Goal: Transaction & Acquisition: Purchase product/service

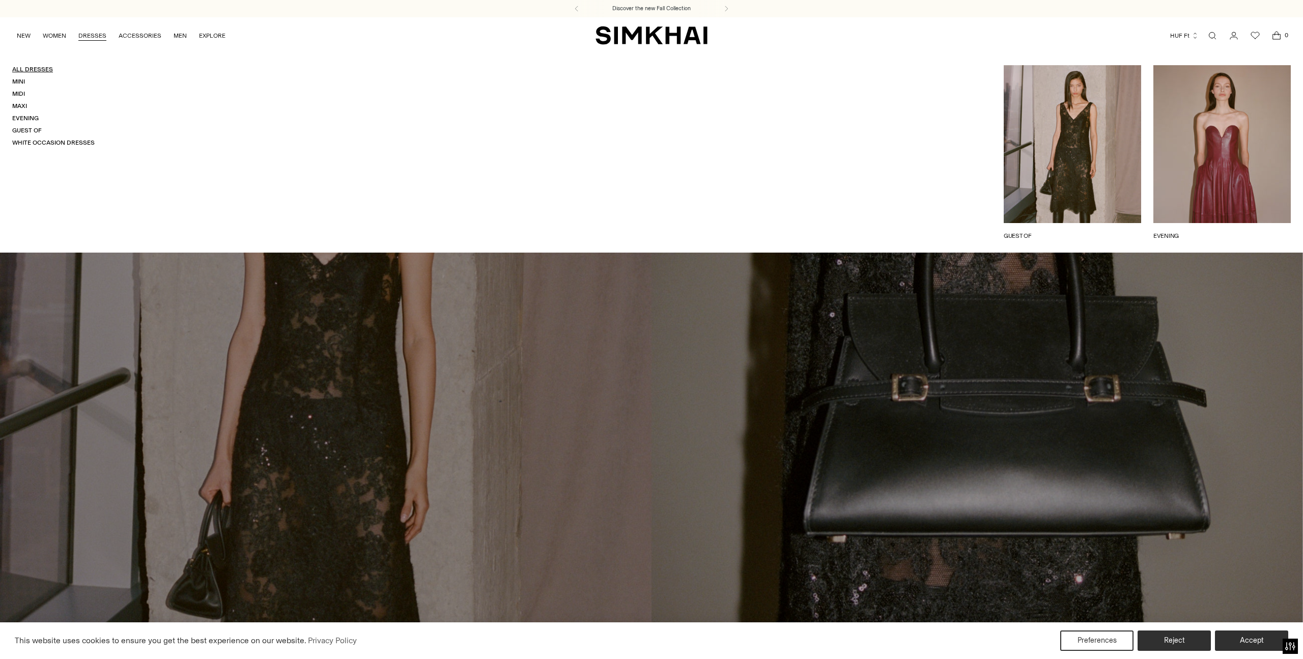
click at [36, 70] on link "All Dresses" at bounding box center [32, 69] width 41 height 7
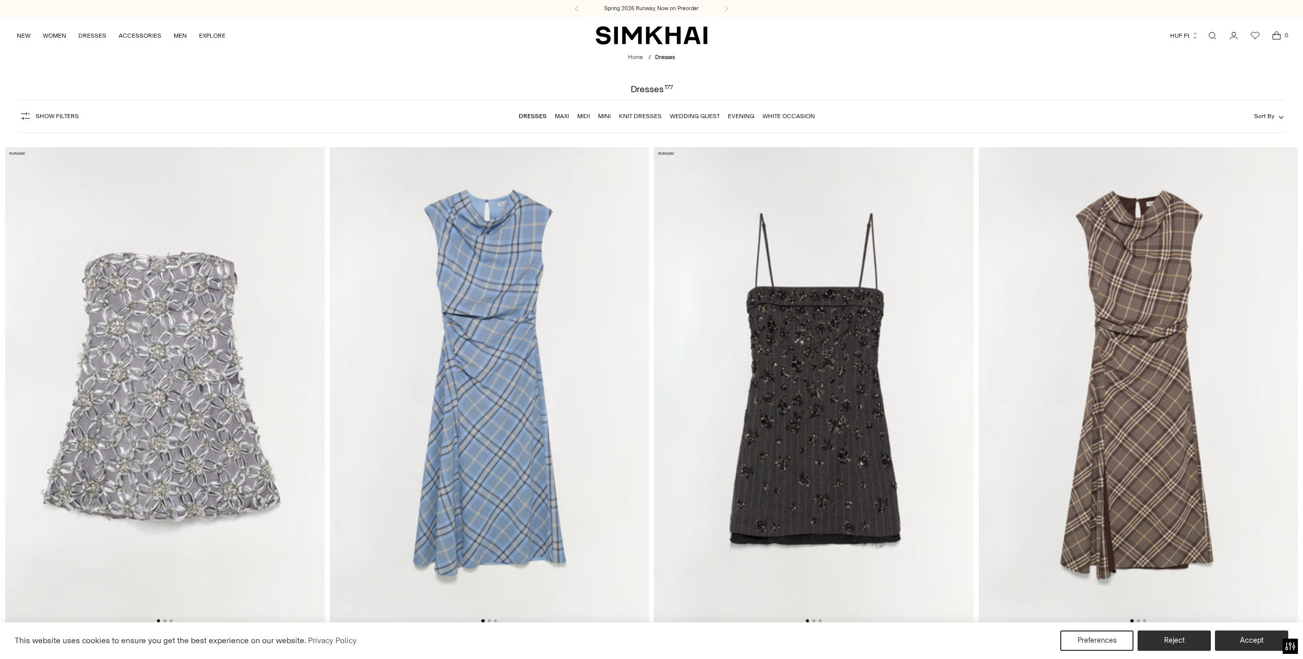
click at [70, 118] on span "Show Filters" at bounding box center [57, 115] width 43 height 7
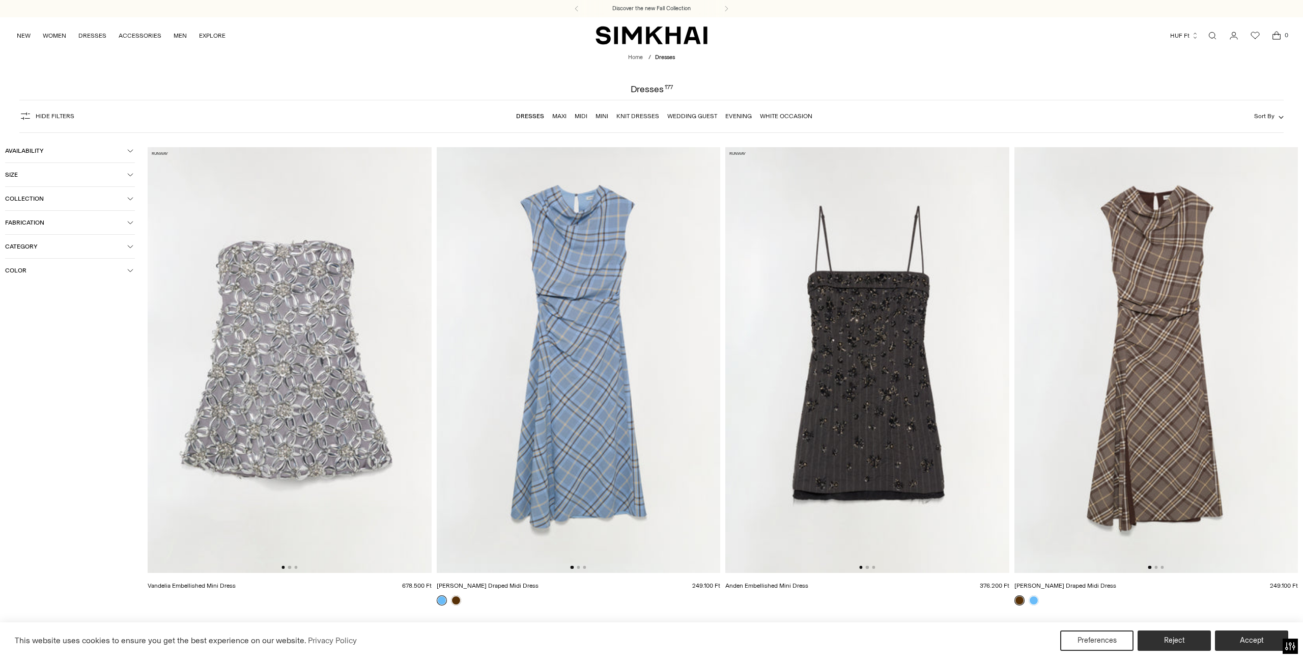
click at [27, 266] on button "Color" at bounding box center [70, 270] width 130 height 23
click at [33, 351] on span "Brown" at bounding box center [30, 348] width 24 height 9
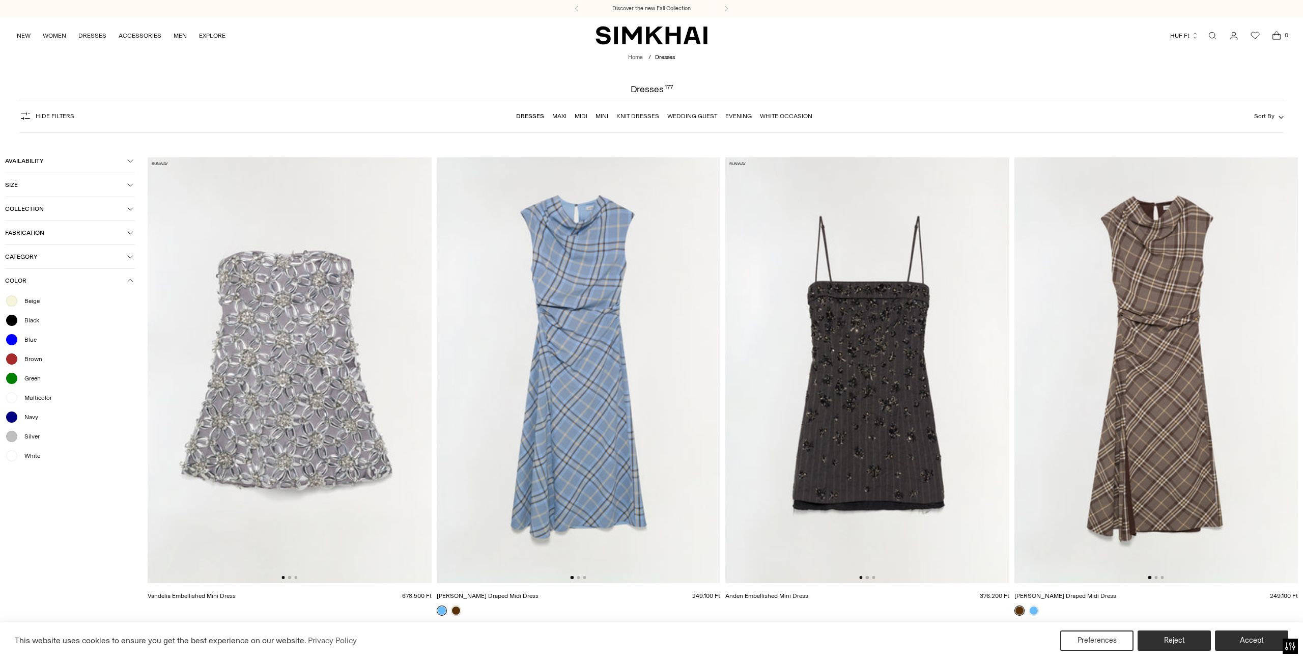
scroll to position [25, 0]
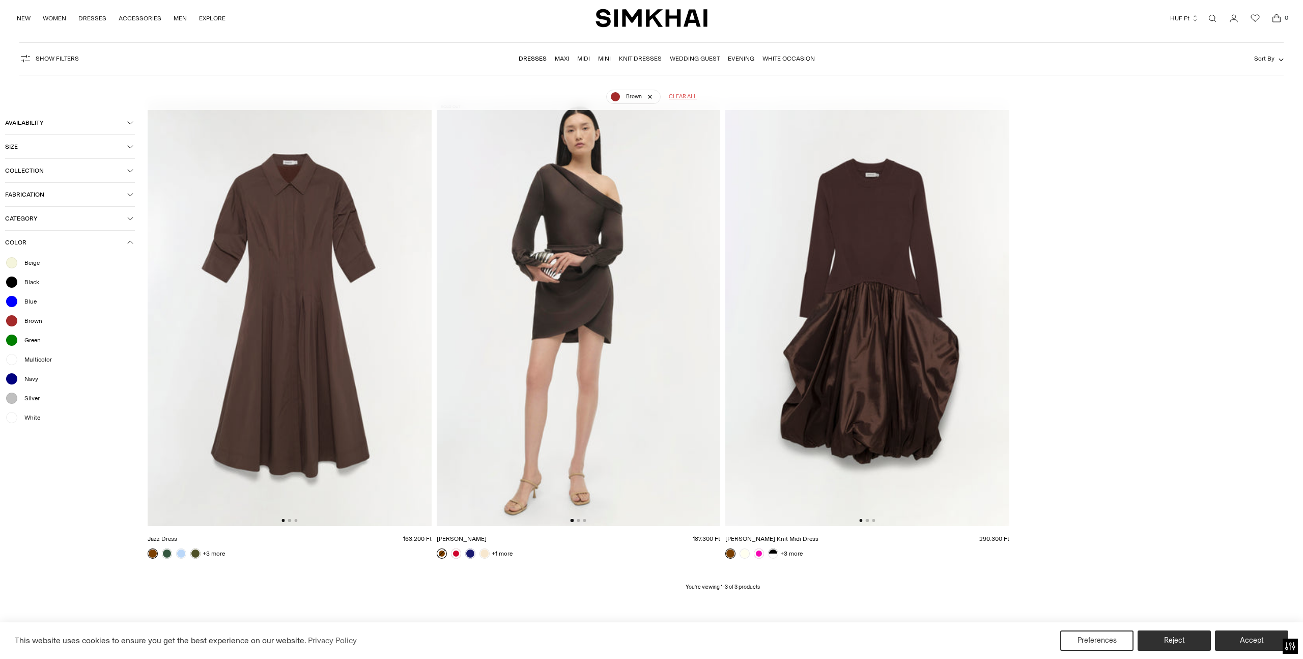
scroll to position [62, 0]
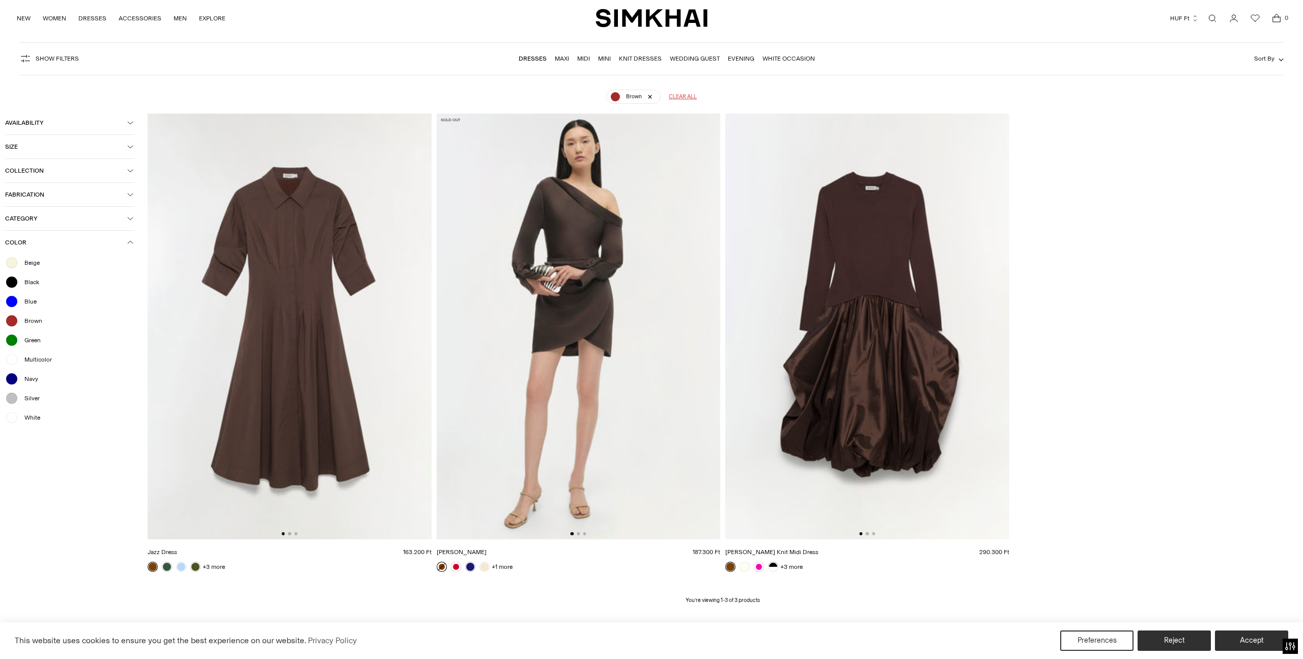
click at [33, 325] on span "Brown" at bounding box center [30, 320] width 24 height 9
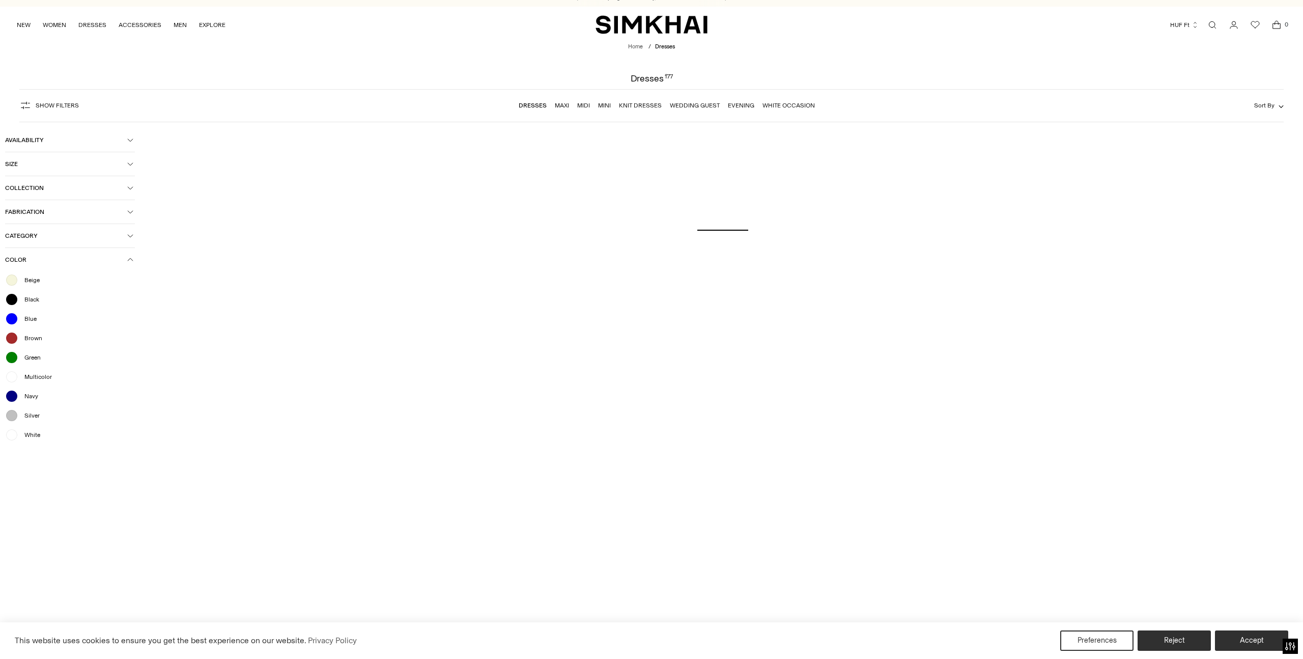
scroll to position [0, 0]
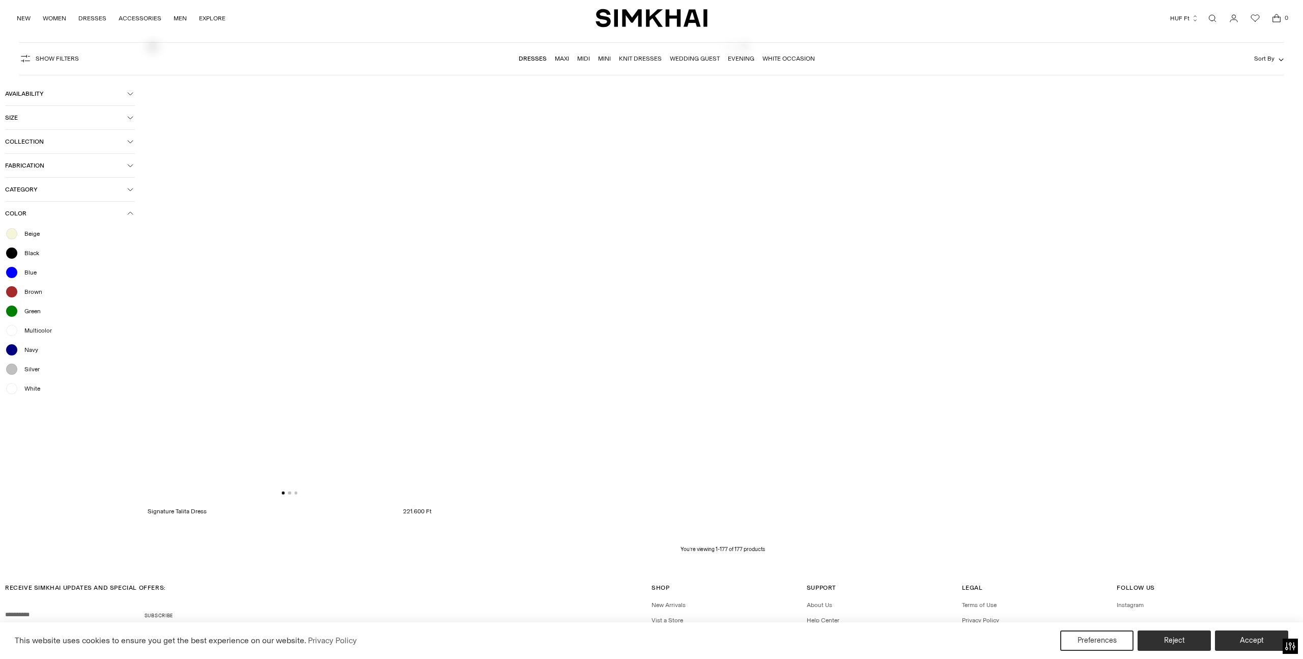
scroll to position [21152, 0]
